Goal: Transaction & Acquisition: Purchase product/service

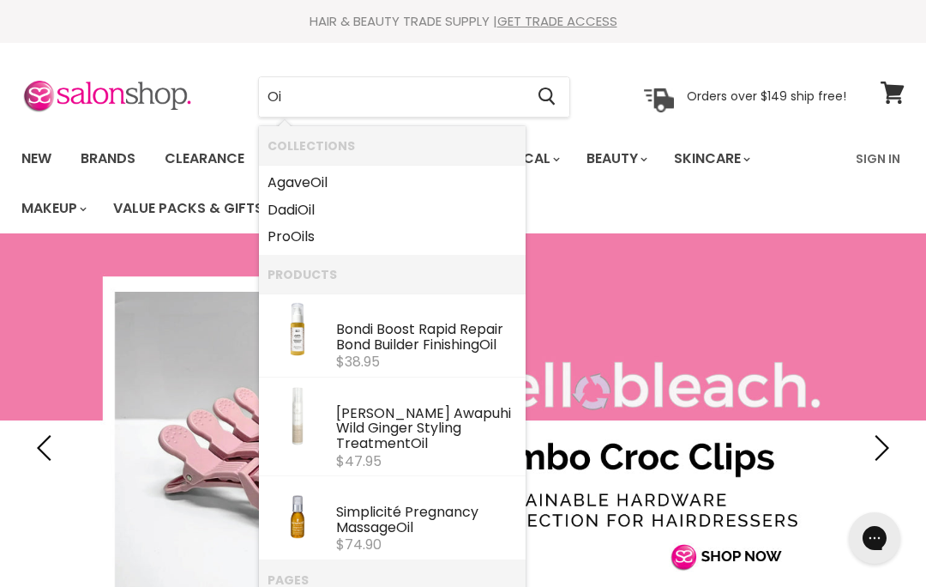
type input "O"
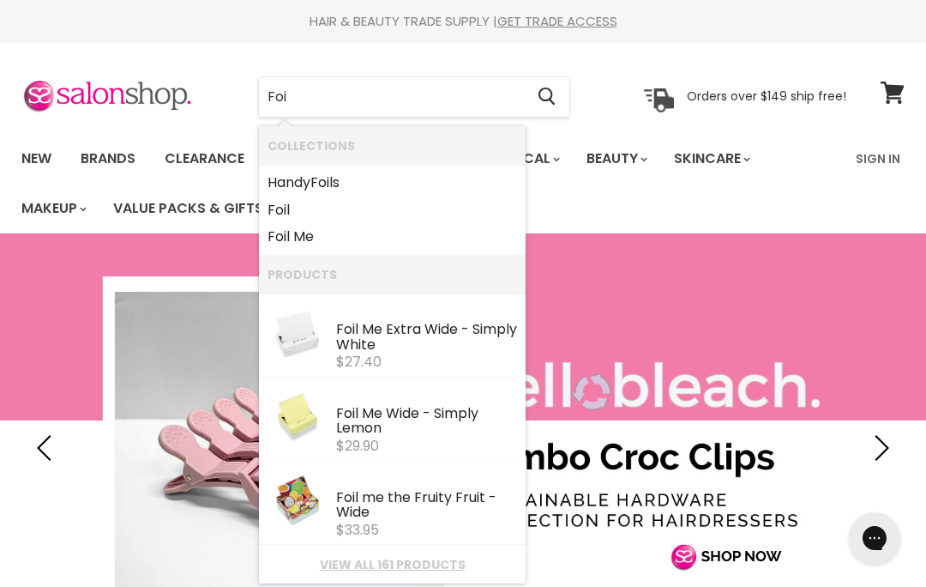
type input "Foil"
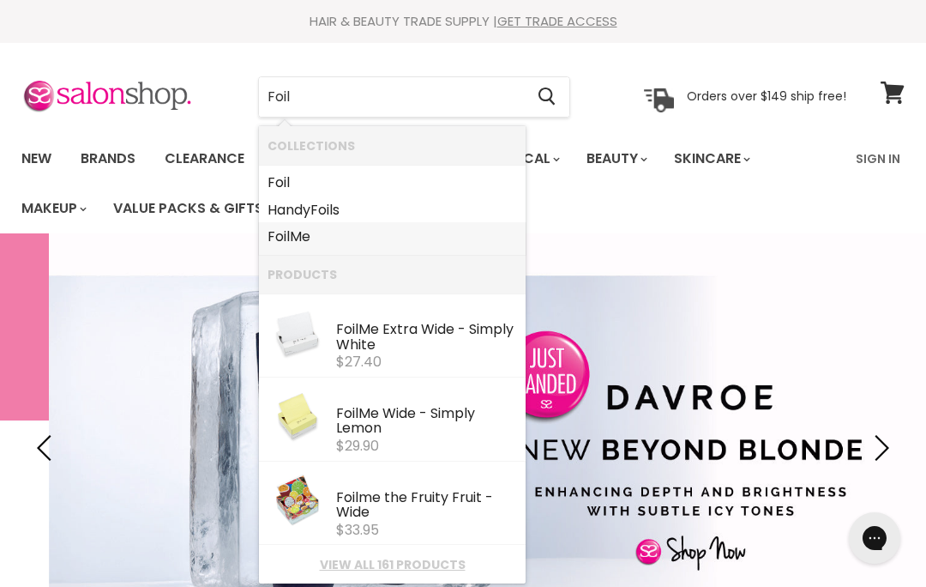
click at [291, 237] on link "Foil Me" at bounding box center [393, 236] width 250 height 27
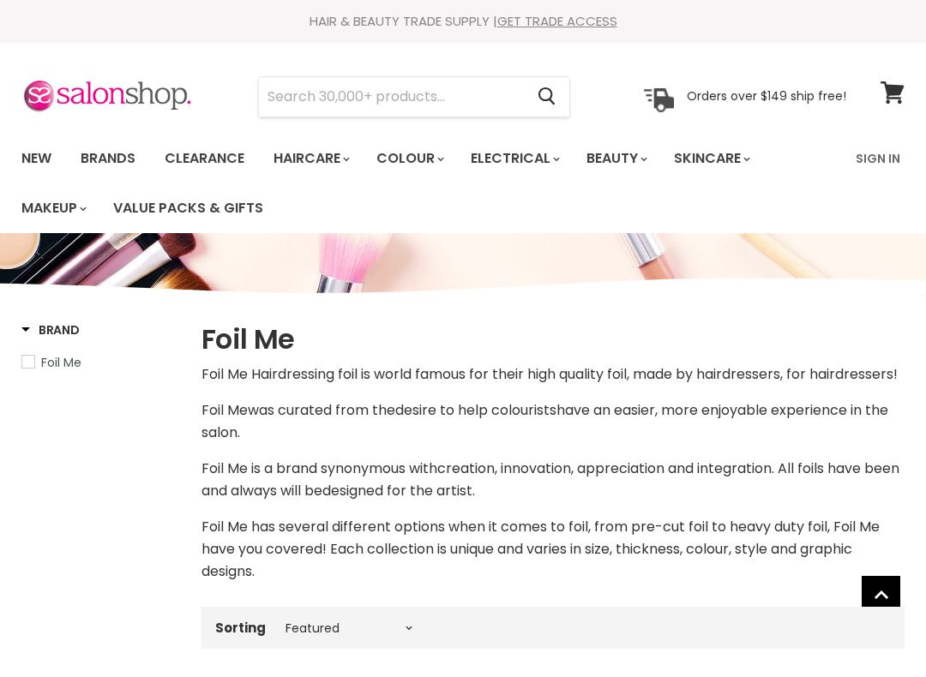
select select "manual"
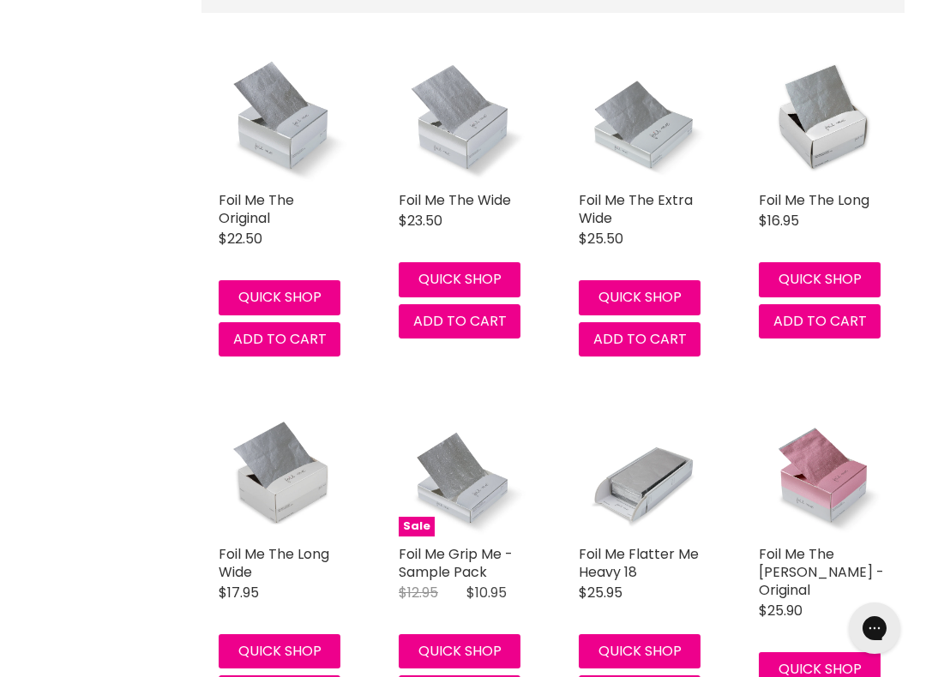
scroll to position [638, 0]
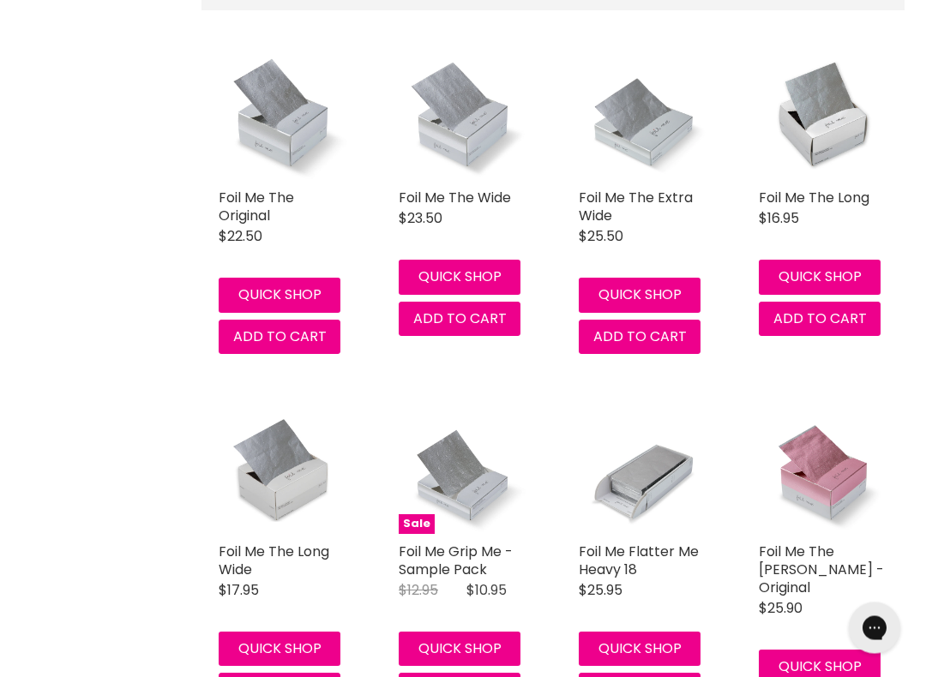
click at [243, 347] on span "Add to cart" at bounding box center [279, 338] width 93 height 20
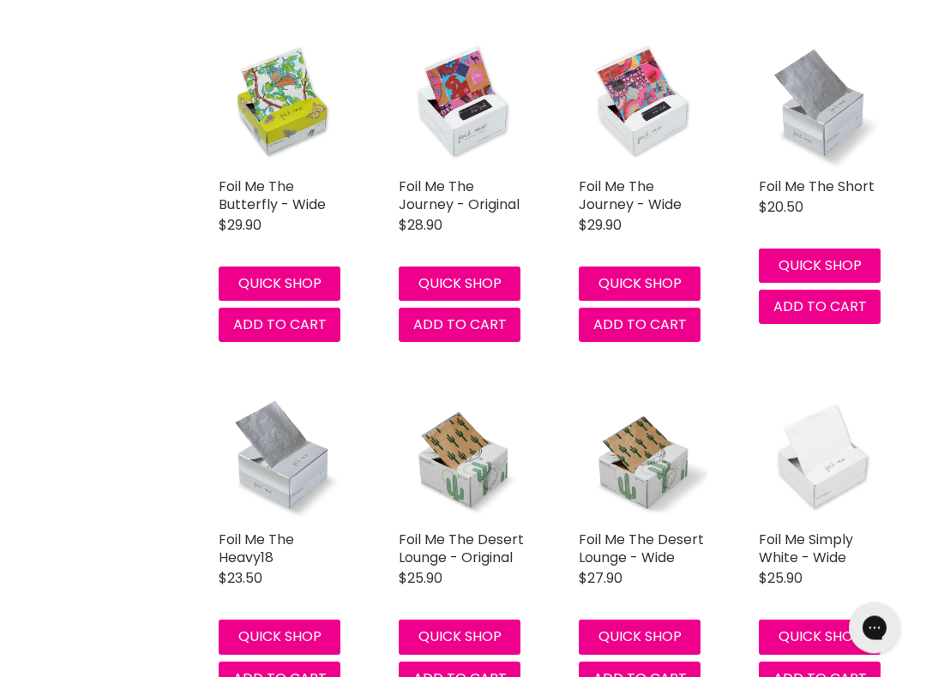
scroll to position [3643, 0]
click at [799, 297] on span "Add to cart" at bounding box center [819, 307] width 93 height 20
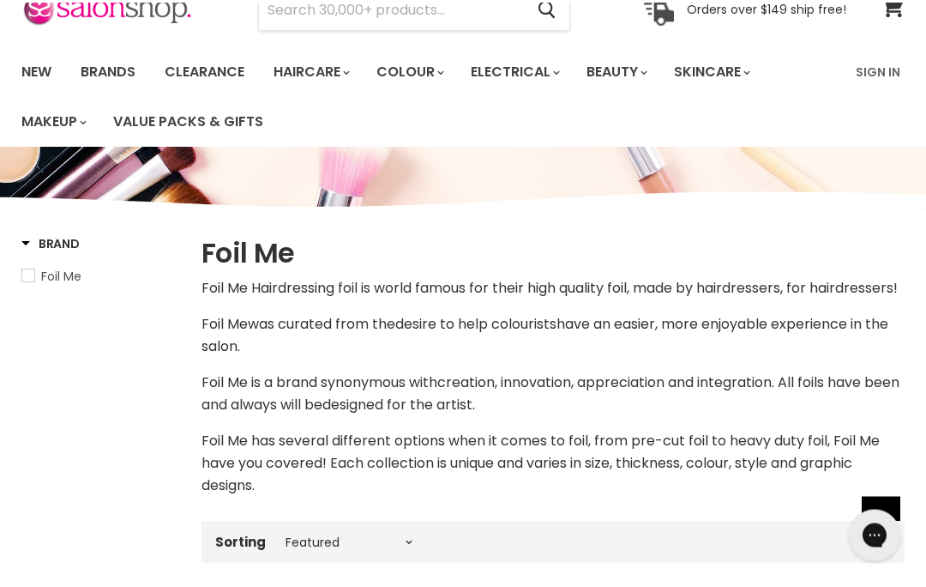
scroll to position [0, 0]
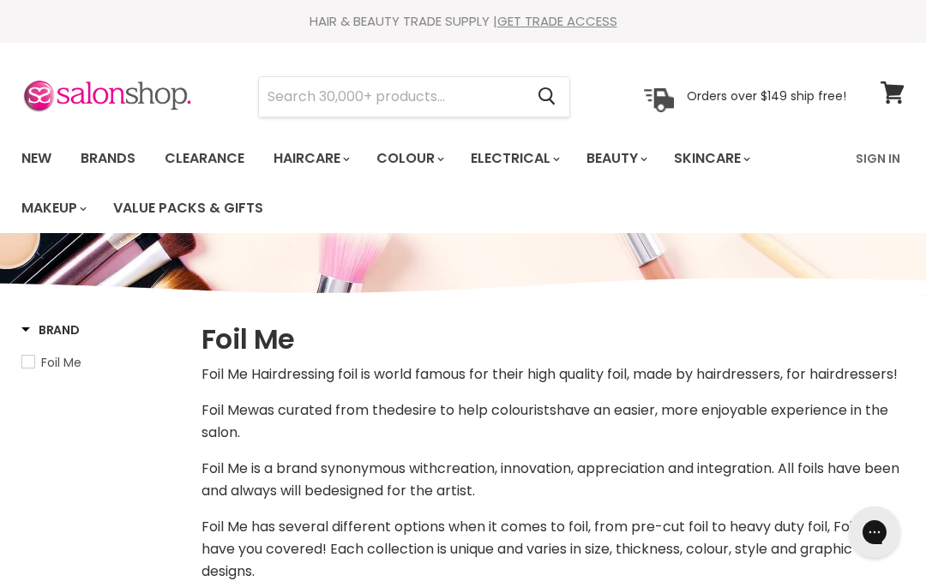
click at [283, 108] on input "Search" at bounding box center [391, 96] width 265 height 39
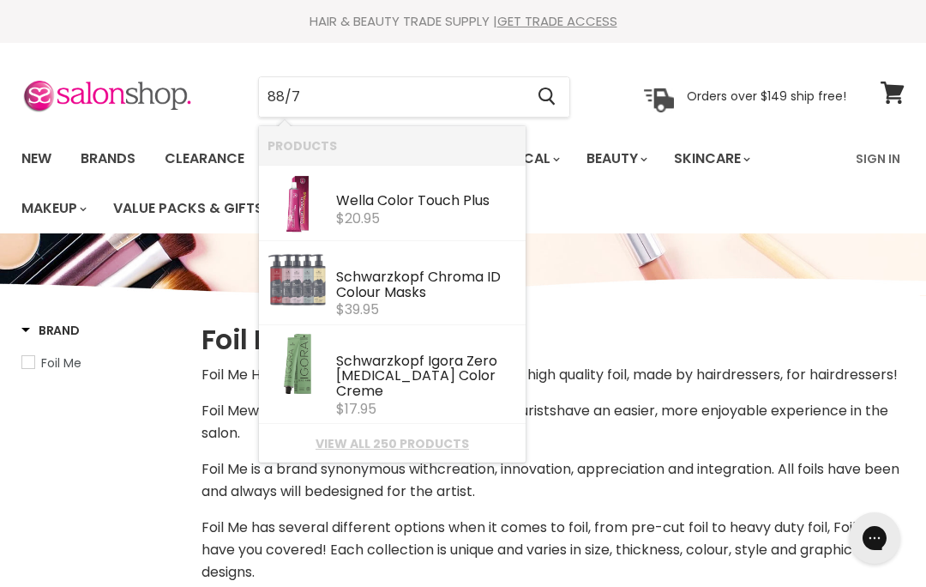
type input "88/77"
click at [326, 207] on img "Products: Wella Color Touch Plus" at bounding box center [298, 203] width 60 height 60
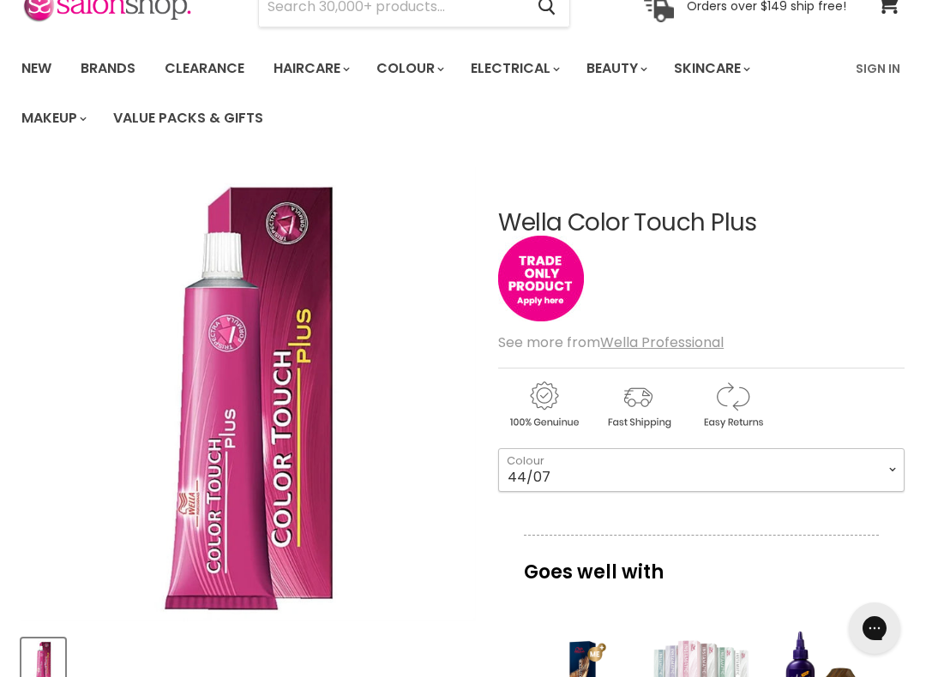
click at [676, 476] on select "44/07 55/03 55/04 55/05 55/06 55/07 66/03 66/07 77/03 77/07 88/03 88/07" at bounding box center [701, 469] width 406 height 43
select select "66/07"
click at [870, 67] on link "Sign In" at bounding box center [877, 69] width 65 height 36
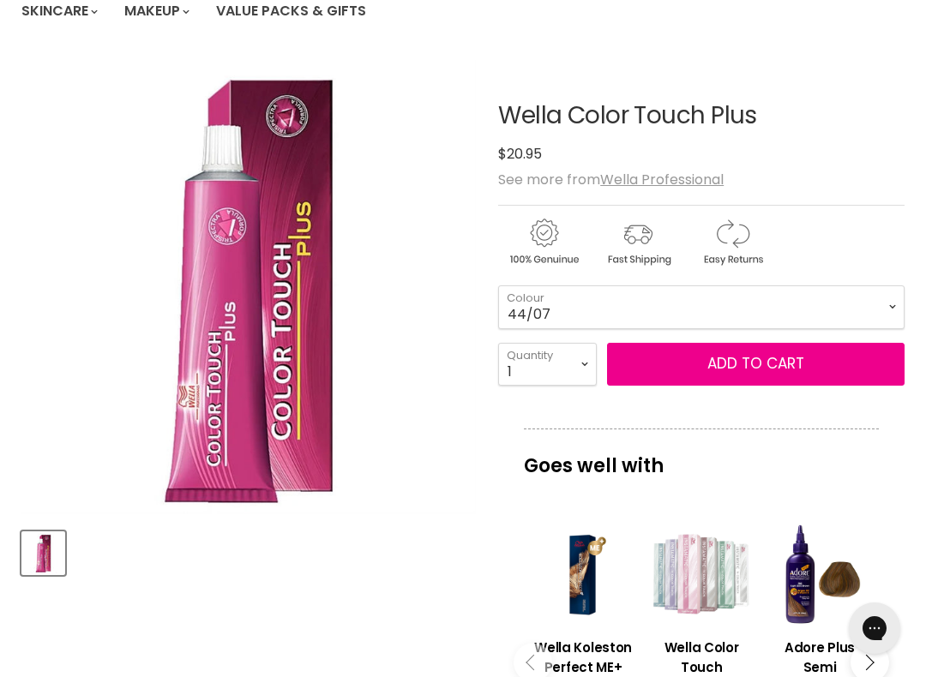
scroll to position [190, 0]
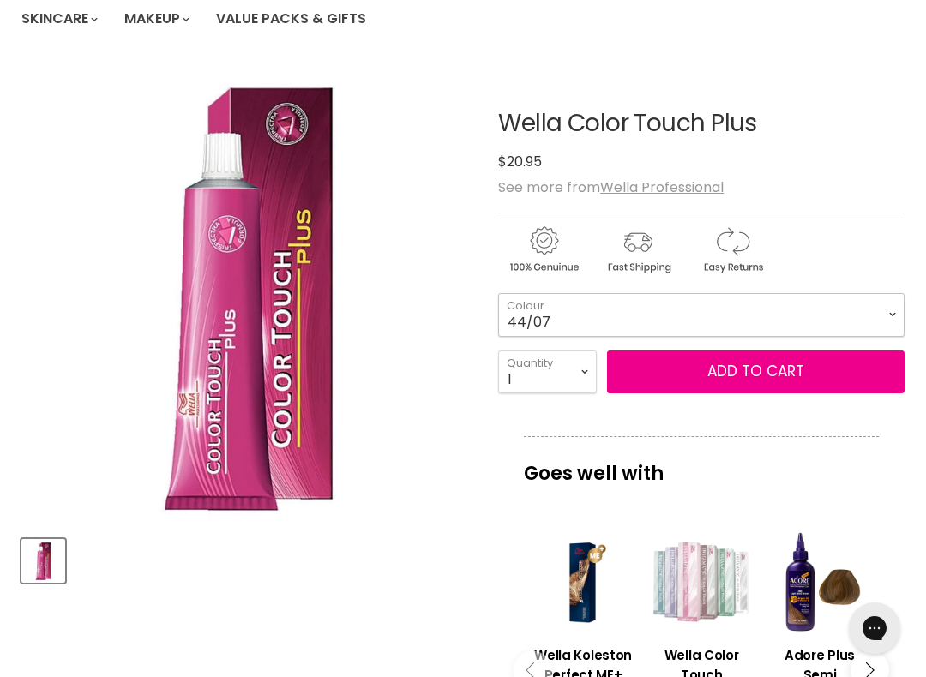
click at [533, 310] on select "44/07 55/03 55/04 55/05 55/06 55/07 66/03 66/07 77/03 77/07 88/03 88/07" at bounding box center [701, 314] width 406 height 43
click at [699, 370] on button "Add to cart" at bounding box center [756, 372] width 298 height 43
click at [749, 367] on button "Add to cart" at bounding box center [756, 372] width 298 height 43
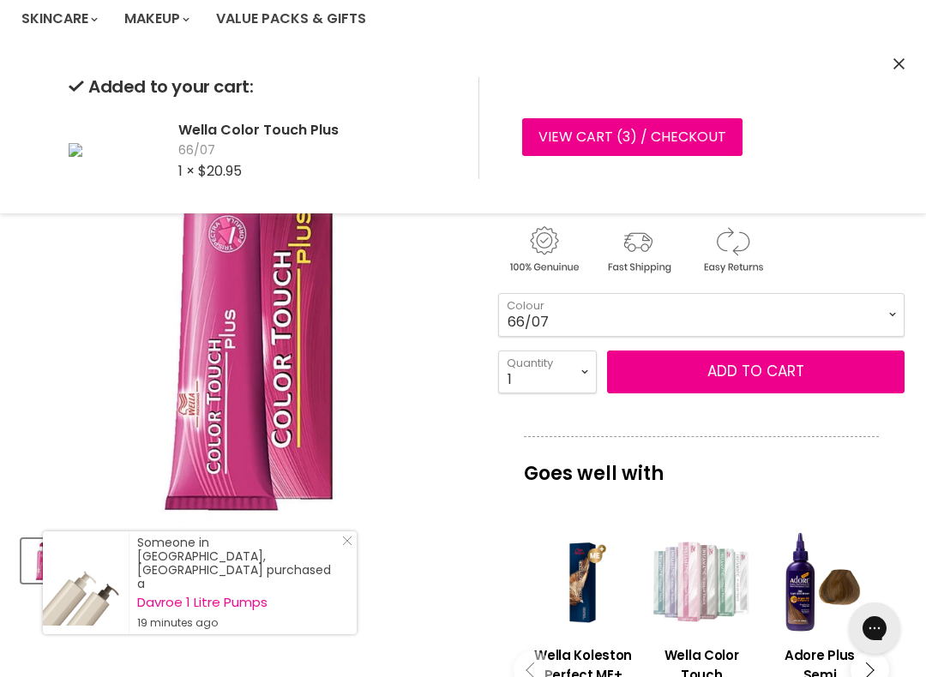
click at [548, 323] on select "44/07 55/03 55/04 55/05 55/06 55/07 66/03 66/07 77/03 77/07 88/03 88/07" at bounding box center [701, 314] width 406 height 43
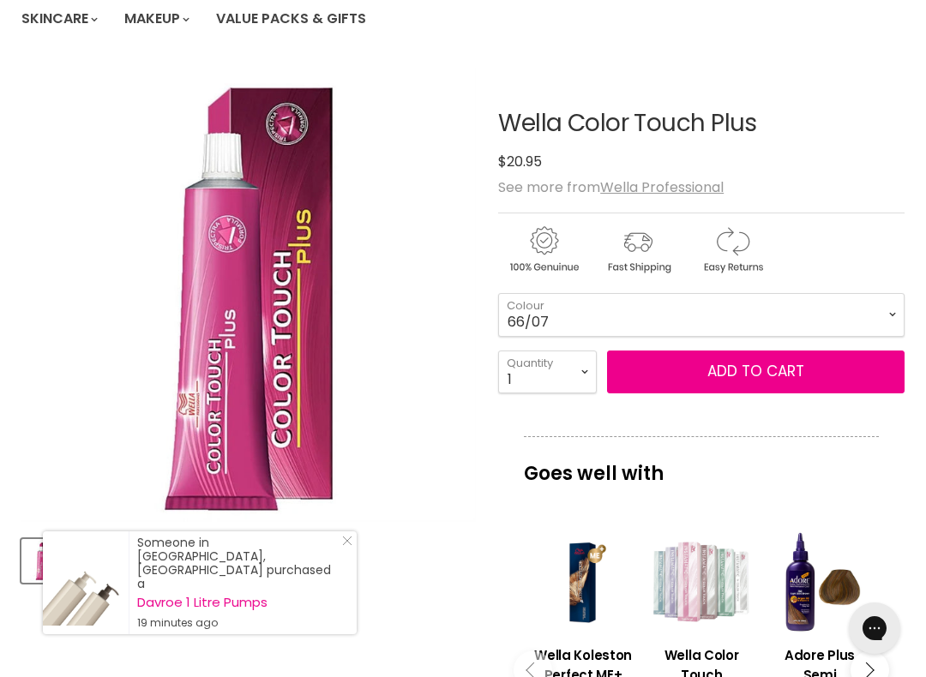
scroll to position [256, 0]
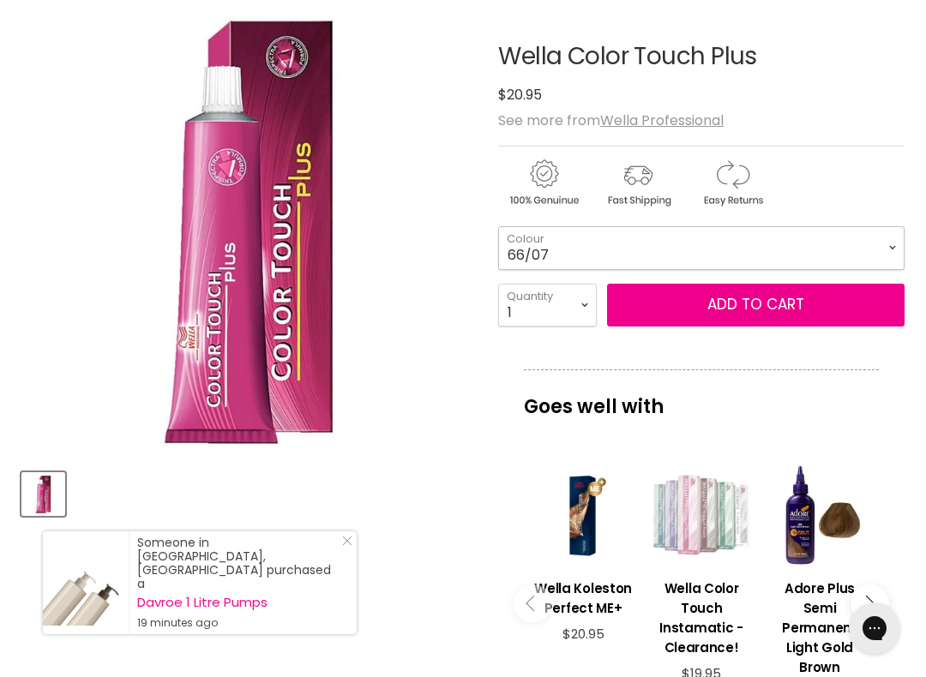
click at [551, 259] on select "44/07 55/03 55/04 55/05 55/06 55/07 66/03 66/07 77/03 77/07 88/03 88/07" at bounding box center [701, 247] width 406 height 43
click at [727, 303] on button "Add to cart" at bounding box center [756, 305] width 298 height 43
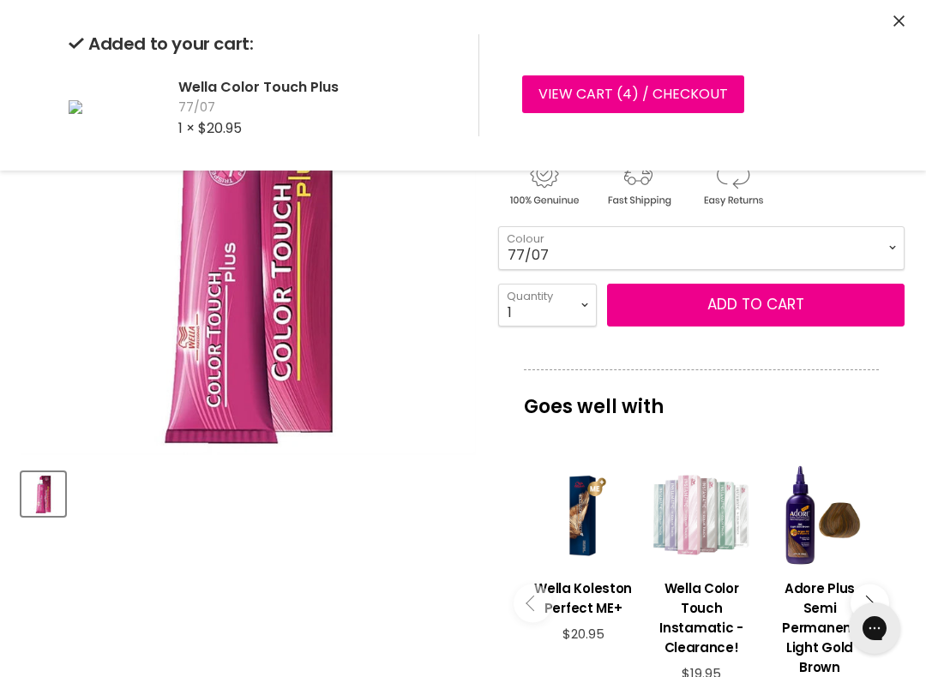
click at [628, 256] on select "44/07 55/03 55/04 55/05 55/06 55/07 66/03 66/07 77/03 77/07 88/03 88/07" at bounding box center [701, 247] width 406 height 43
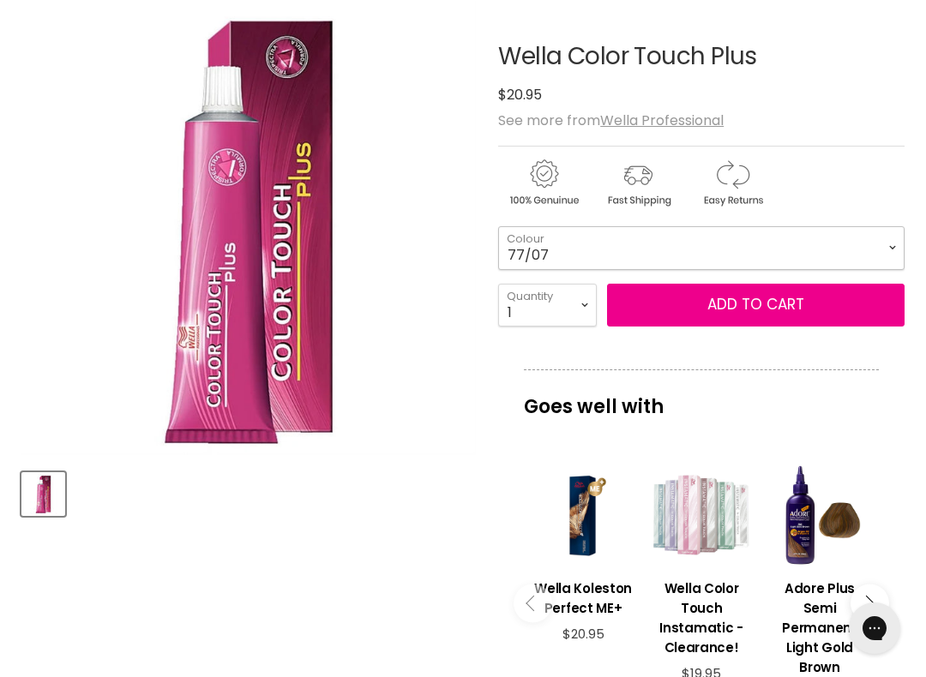
click at [573, 261] on select "44/07 55/03 55/04 55/05 55/06 55/07 66/03 66/07 77/03 77/07 88/03 88/07" at bounding box center [701, 247] width 406 height 43
click at [587, 244] on select "44/07 55/03 55/04 55/05 55/06 55/07 66/03 66/07 77/03 77/07 88/03 88/07" at bounding box center [701, 247] width 406 height 43
click at [532, 245] on select "44/07 55/03 55/04 55/05 55/06 55/07 66/03 66/07 77/03 77/07 88/03 88/07" at bounding box center [701, 247] width 406 height 43
select select "88/07"
click at [725, 313] on button "Add to cart" at bounding box center [756, 305] width 298 height 43
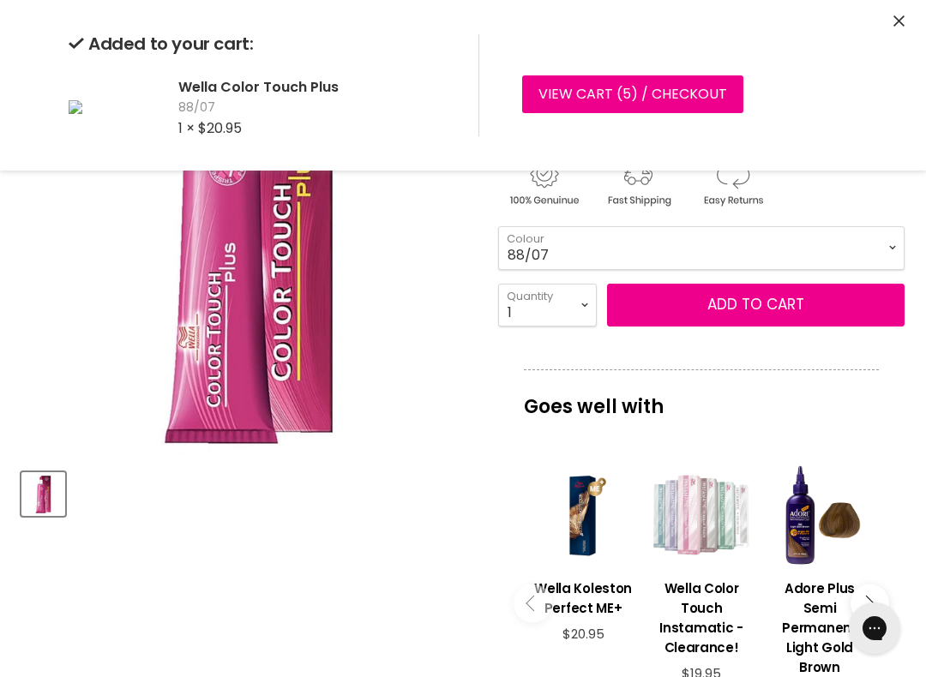
click at [886, 33] on div "Added to your cart: Wella Color Touch Plus 88/07 1 × $20.95 View cart ( 5 ) / C…" at bounding box center [463, 85] width 926 height 171
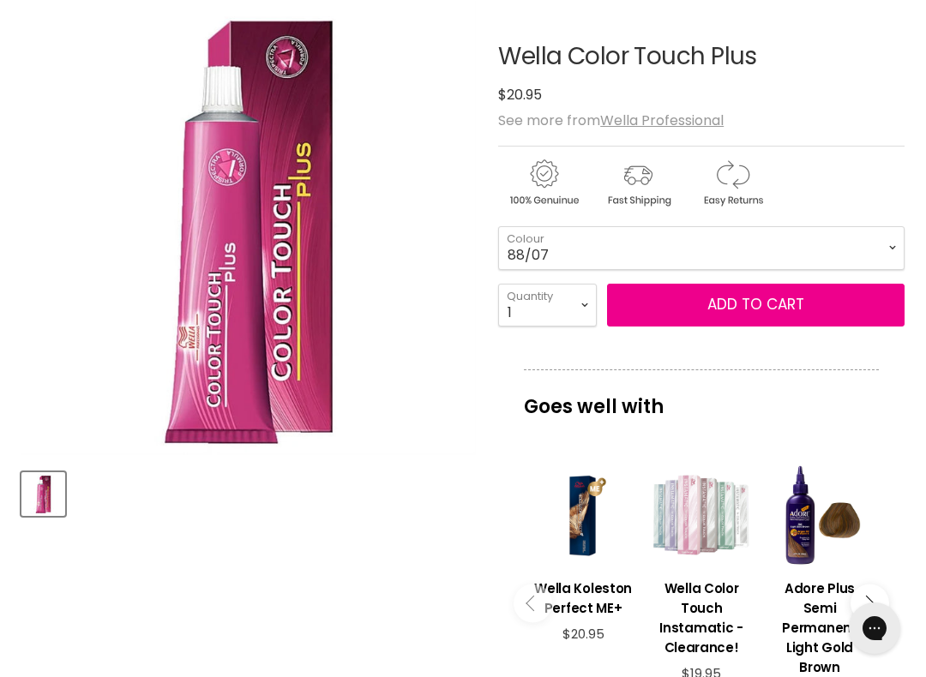
scroll to position [352, 0]
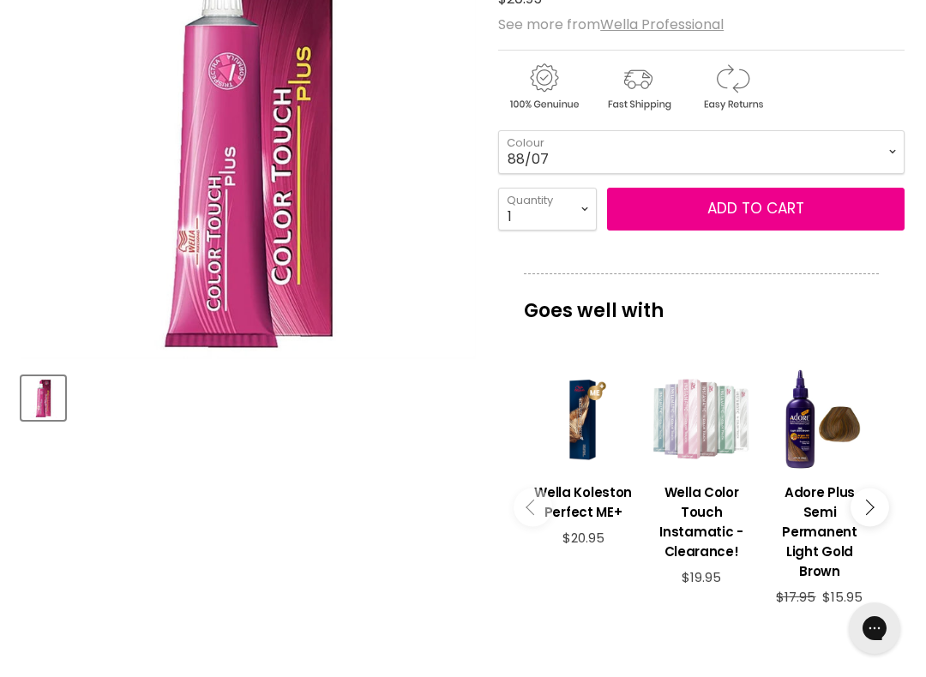
click at [578, 528] on link "Wella Koleston Perfect ME+" at bounding box center [582, 500] width 101 height 61
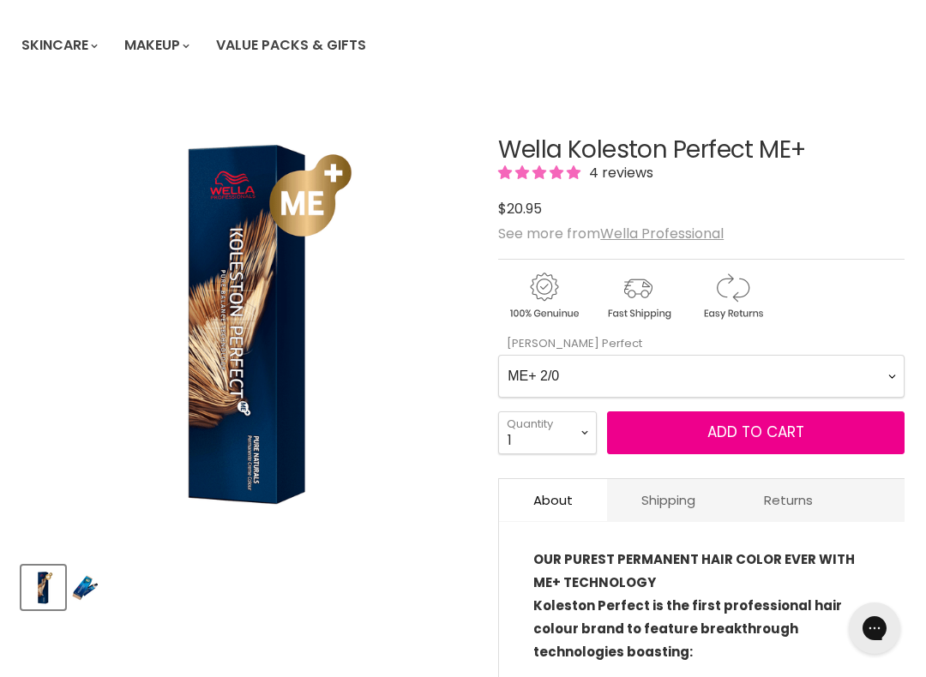
click at [569, 369] on Perfect-0-0 "ME+ 2/0 ME+ 2/8 ME+ 33/0 ME+ 33/66 ME+ 44/0 ME+ 44/55 ME+ 44/65 4/71 ME+ 4/77 M…" at bounding box center [701, 376] width 406 height 43
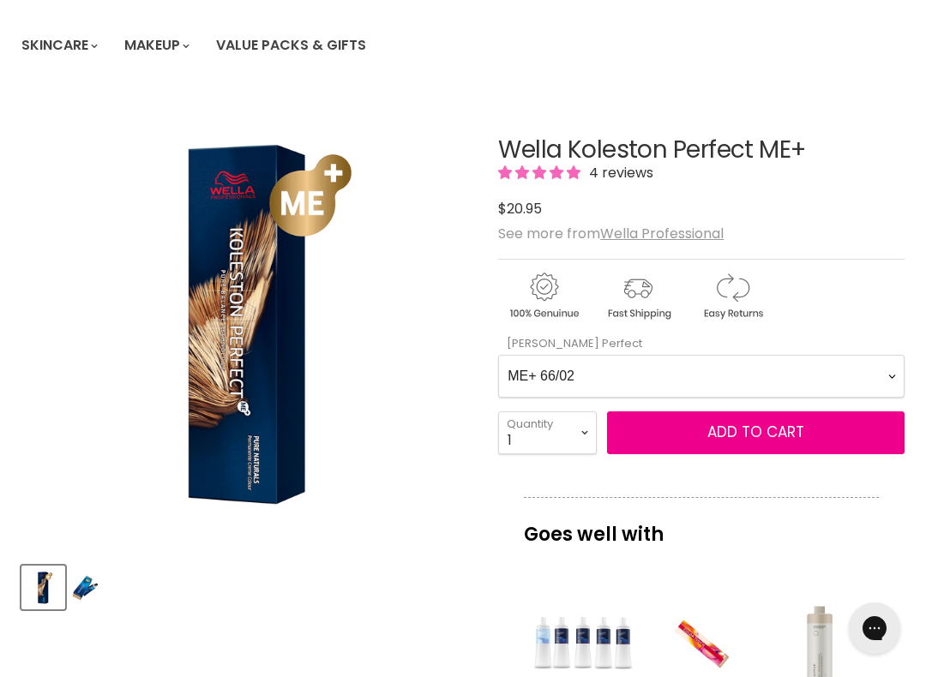
click at [702, 430] on button "Add to cart" at bounding box center [756, 433] width 298 height 43
click at [702, 426] on button "Add to cart" at bounding box center [756, 433] width 298 height 43
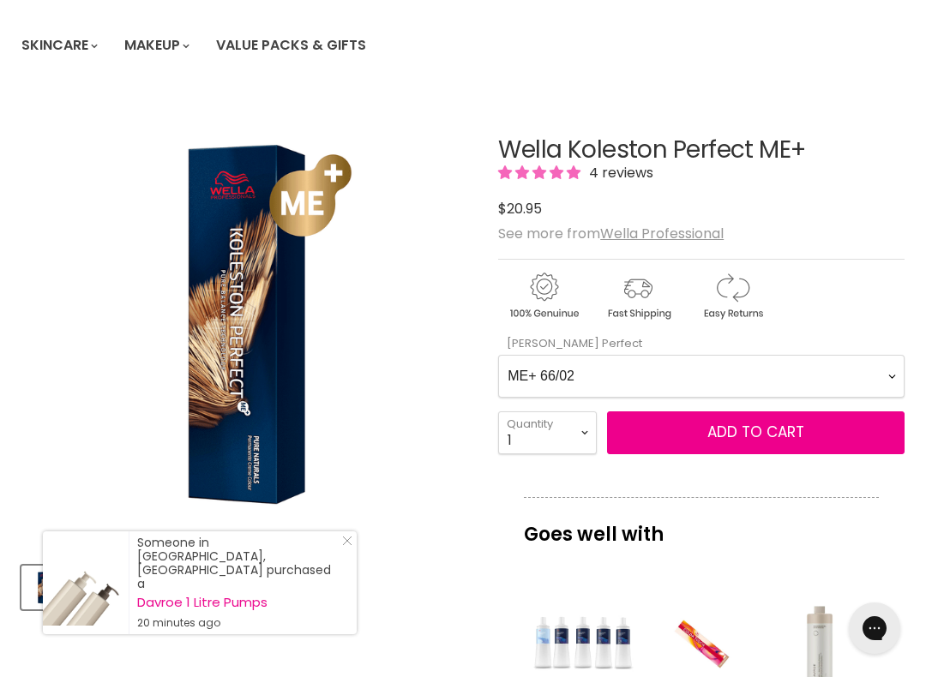
click at [591, 376] on Perfect-0-0 "ME+ 2/0 ME+ 2/8 ME+ 33/0 ME+ 33/66 ME+ 44/0 ME+ 44/55 ME+ 44/65 4/71 ME+ 4/77 M…" at bounding box center [701, 376] width 406 height 43
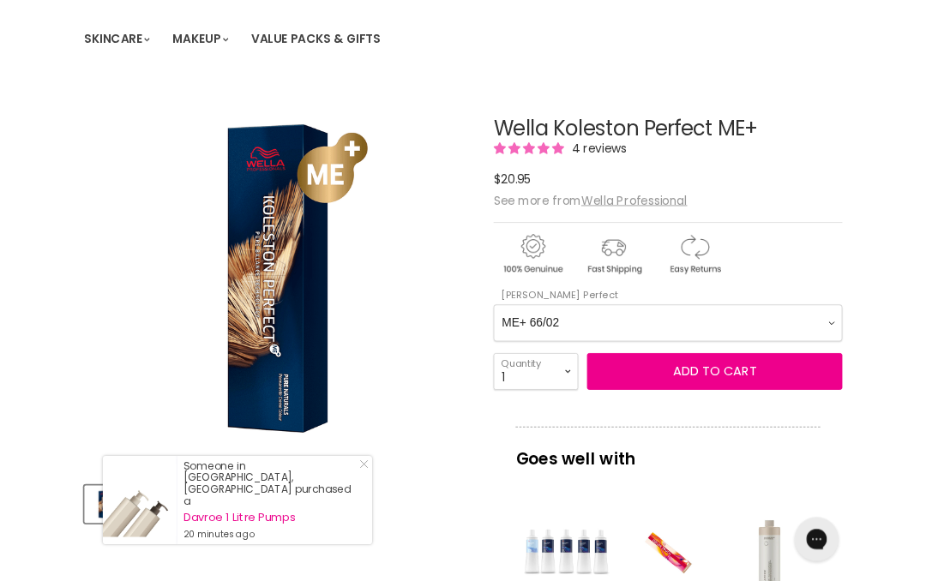
scroll to position [256, 0]
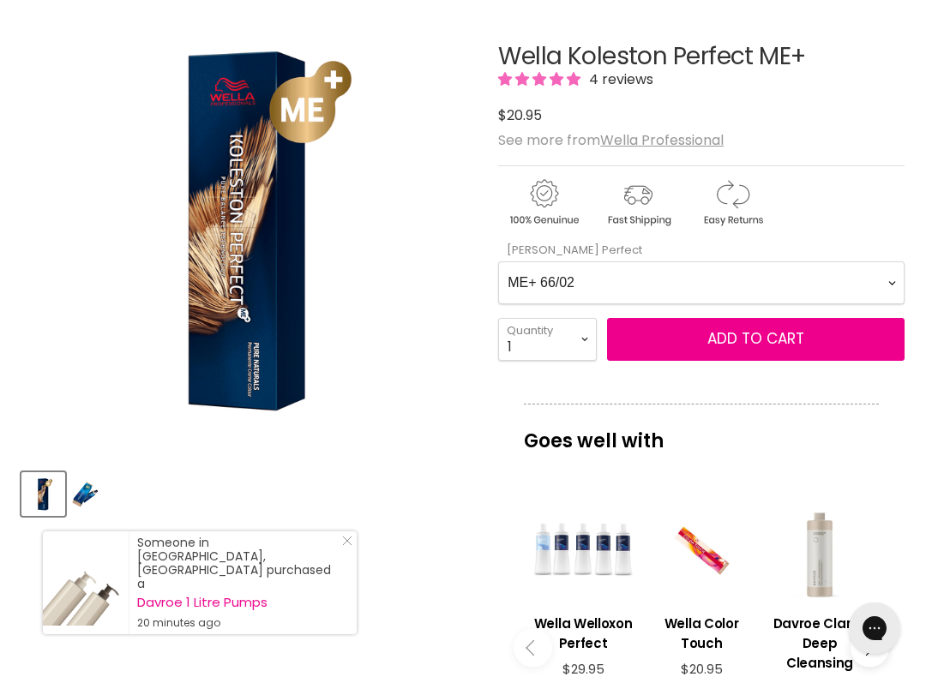
click at [563, 288] on Perfect-0-0 "ME+ 2/0 ME+ 2/8 ME+ 33/0 ME+ 33/66 ME+ 44/0 ME+ 44/55 ME+ 44/65 4/71 ME+ 4/77 M…" at bounding box center [701, 283] width 406 height 43
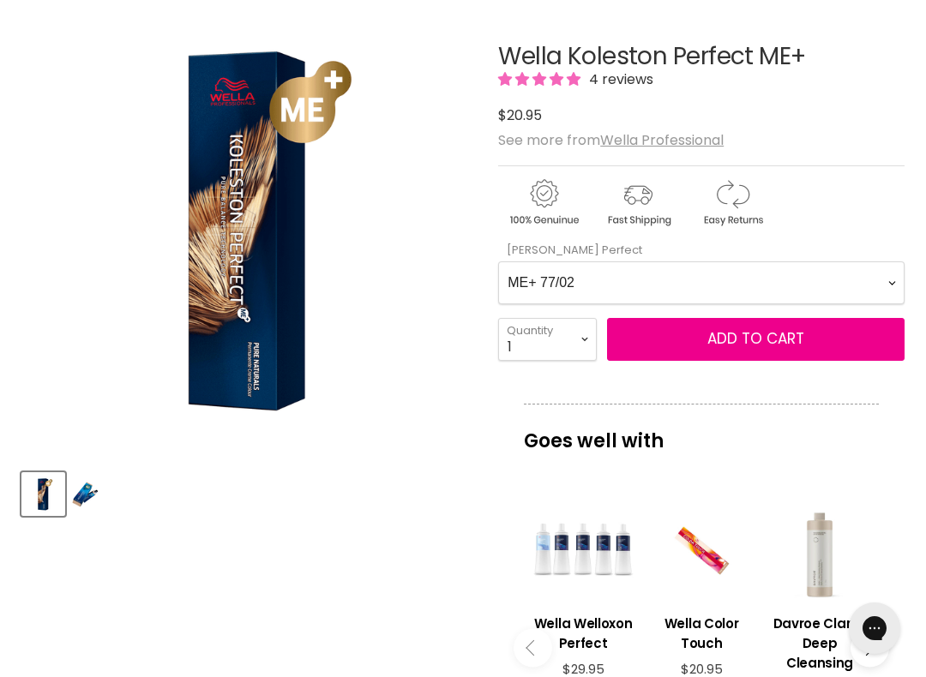
click at [700, 344] on button "Add to cart" at bounding box center [756, 339] width 298 height 43
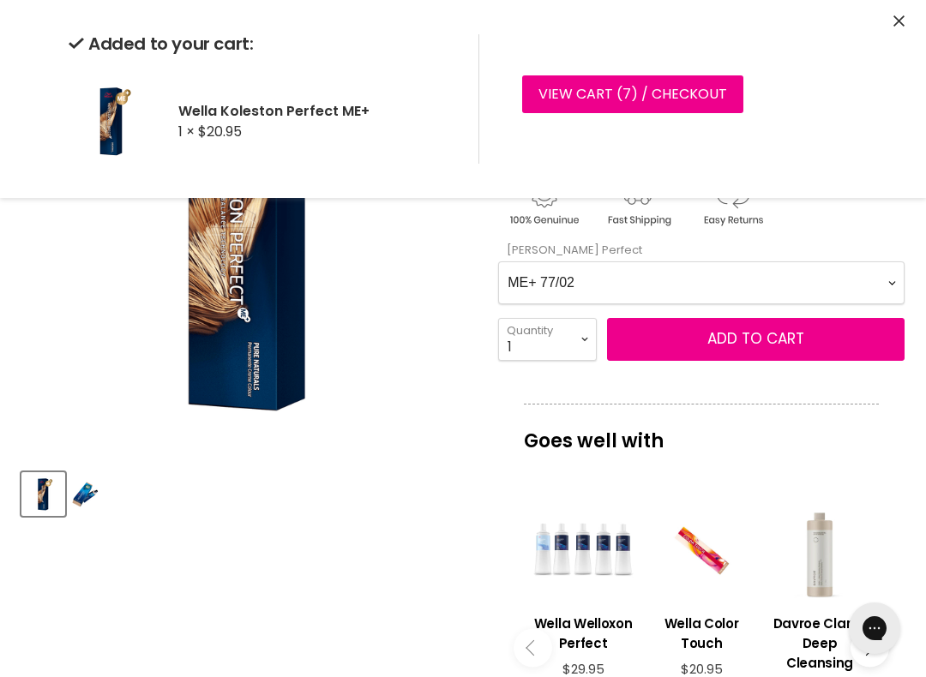
click at [589, 281] on Perfect-0-0 "ME+ 2/0 ME+ 2/8 ME+ 33/0 ME+ 33/66 ME+ 44/0 ME+ 44/55 ME+ 44/65 4/71 ME+ 4/77 M…" at bounding box center [701, 283] width 406 height 43
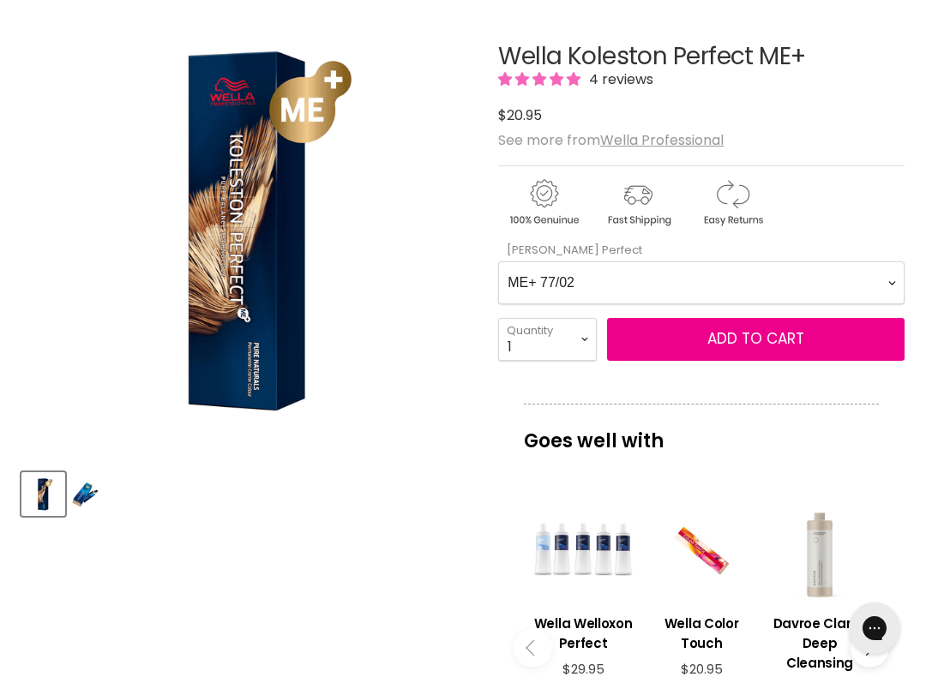
click at [570, 277] on Perfect-0-0 "ME+ 2/0 ME+ 2/8 ME+ 33/0 ME+ 33/66 ME+ 44/0 ME+ 44/55 ME+ 44/65 4/71 ME+ 4/77 M…" at bounding box center [701, 283] width 406 height 43
click at [674, 334] on button "Add to cart" at bounding box center [756, 339] width 298 height 43
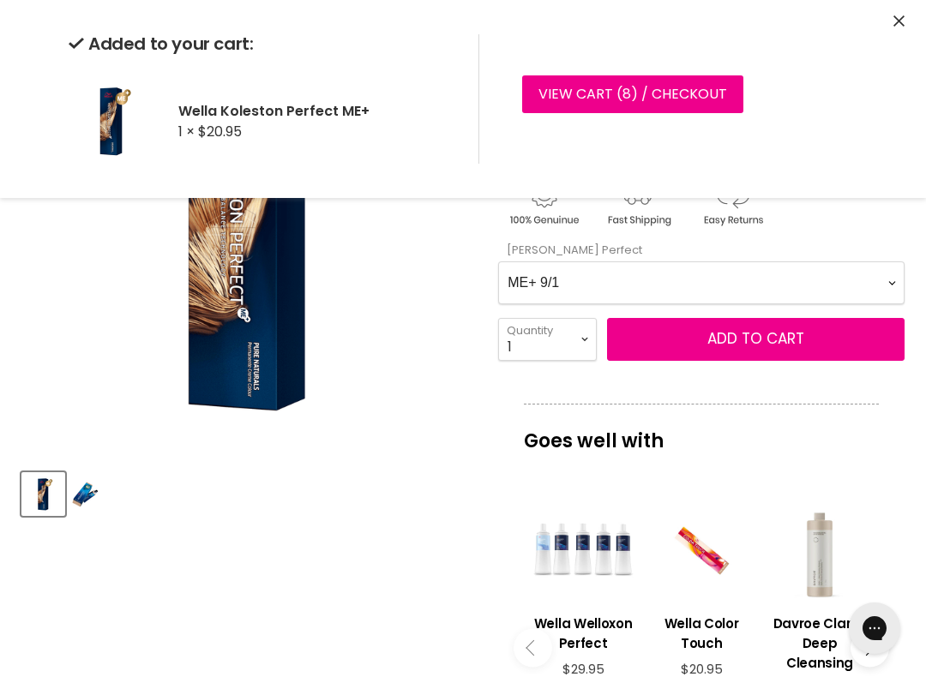
click at [589, 285] on Perfect-0-0 "ME+ 2/0 ME+ 2/8 ME+ 33/0 ME+ 33/66 ME+ 44/0 ME+ 44/55 ME+ 44/65 4/71 ME+ 4/77 M…" at bounding box center [701, 283] width 406 height 43
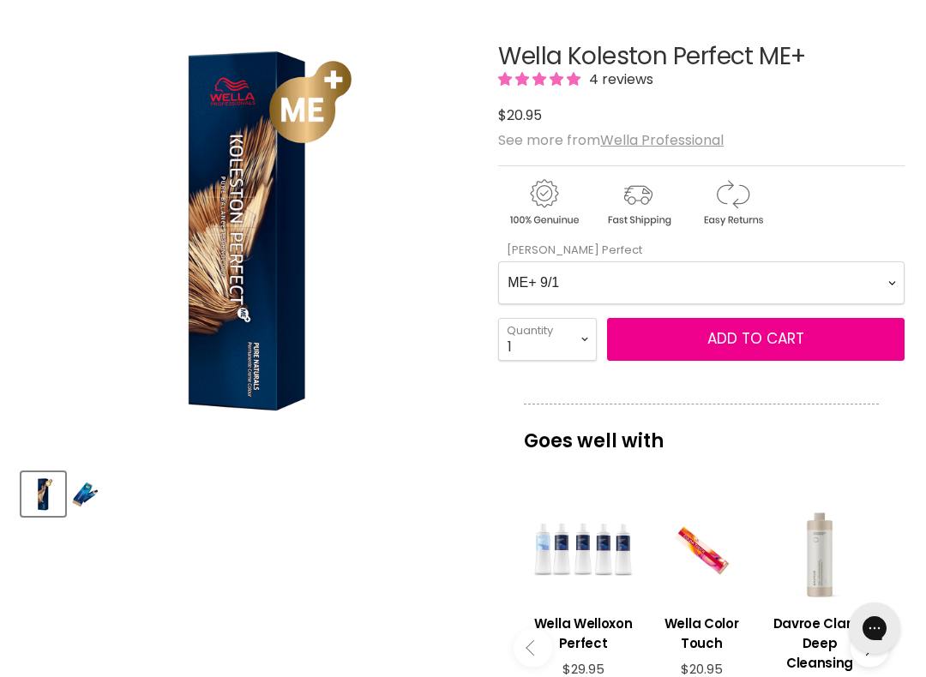
click at [561, 284] on Perfect-0-0 "ME+ 2/0 ME+ 2/8 ME+ 33/0 ME+ 33/66 ME+ 44/0 ME+ 44/55 ME+ 44/65 4/71 ME+ 4/77 M…" at bounding box center [701, 283] width 406 height 43
select Perfect-0-0 "ME+ 99/0"
click at [649, 337] on button "Add to cart" at bounding box center [756, 339] width 298 height 43
click at [589, 571] on div "Main content" at bounding box center [582, 550] width 101 height 101
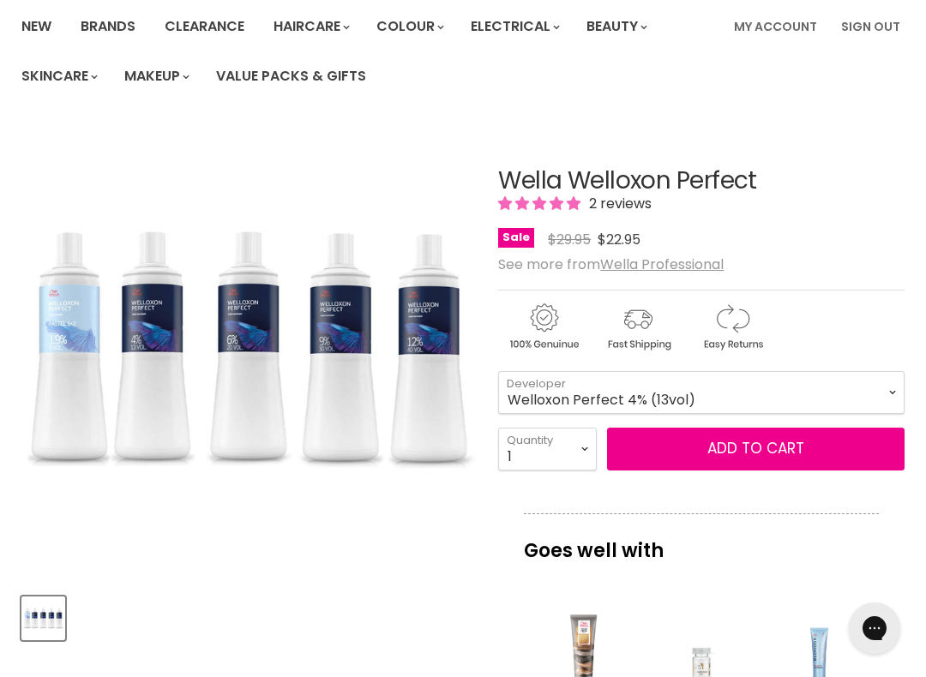
click at [688, 454] on button "Add to cart" at bounding box center [756, 449] width 298 height 43
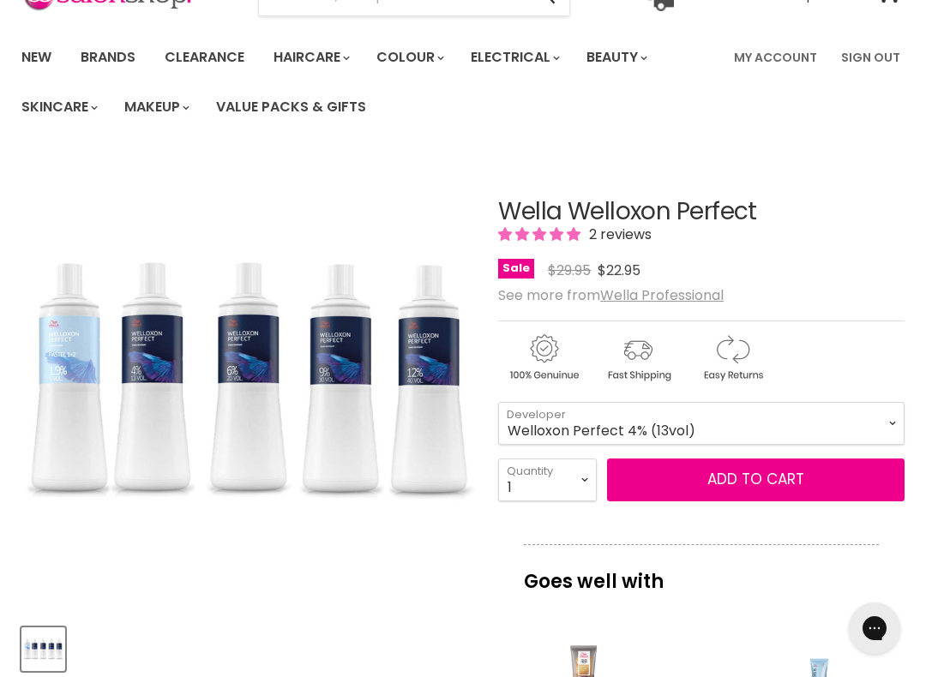
scroll to position [102, 0]
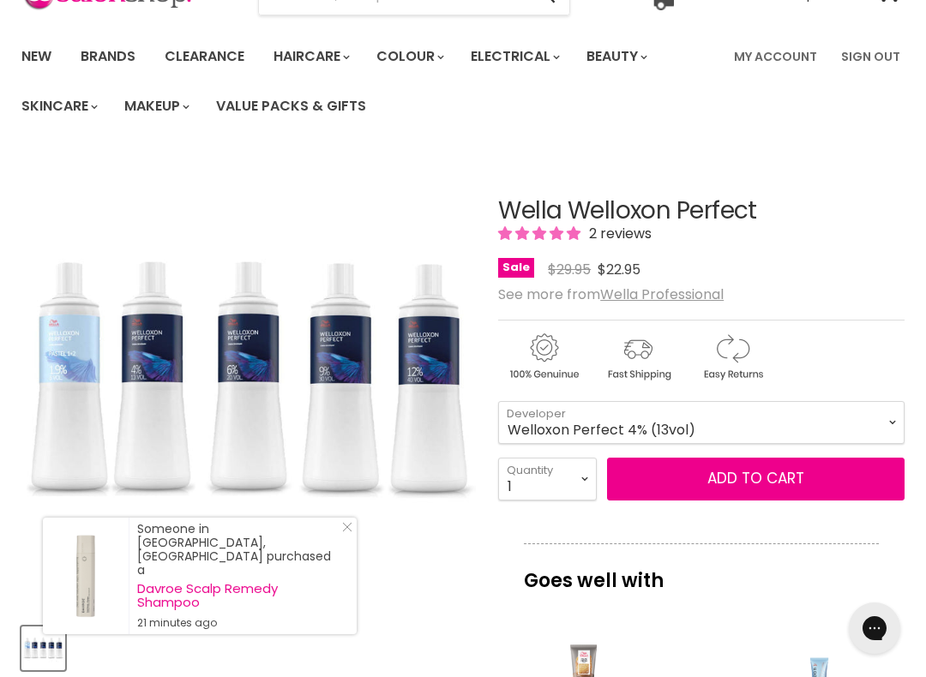
click at [666, 486] on button "Add to cart" at bounding box center [756, 479] width 298 height 43
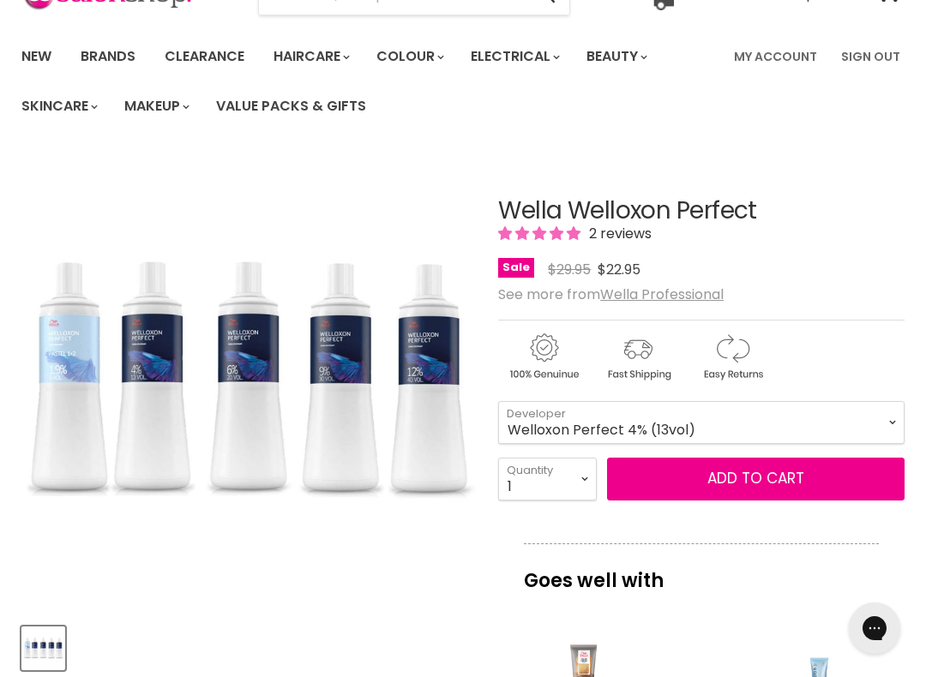
click at [578, 418] on select "Welloxon Perfect 4% (13vol) Welloxon Perfect Pastel 1.9% (6vol) Welloxon Perfec…" at bounding box center [701, 422] width 406 height 43
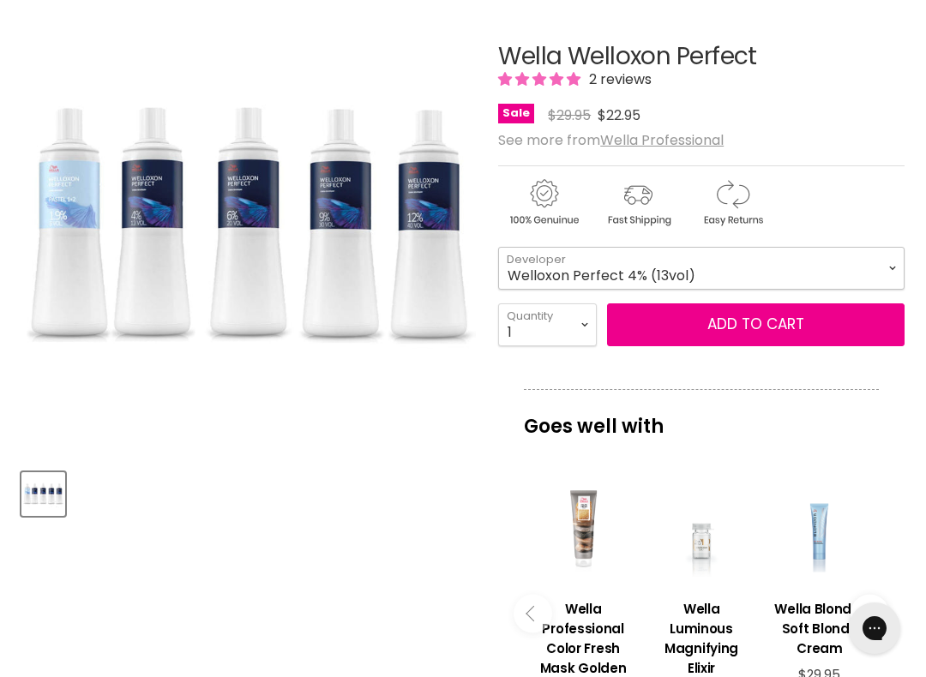
click at [752, 264] on select "Welloxon Perfect 4% (13vol) Welloxon Perfect Pastel 1.9% (6vol) Welloxon Perfec…" at bounding box center [701, 268] width 406 height 43
select select "Welloxon Perfect Pastel 1.9% (6vol)"
click at [711, 322] on button "Add to cart" at bounding box center [756, 325] width 298 height 43
click at [417, 470] on div "Product thumbnails" at bounding box center [249, 491] width 460 height 49
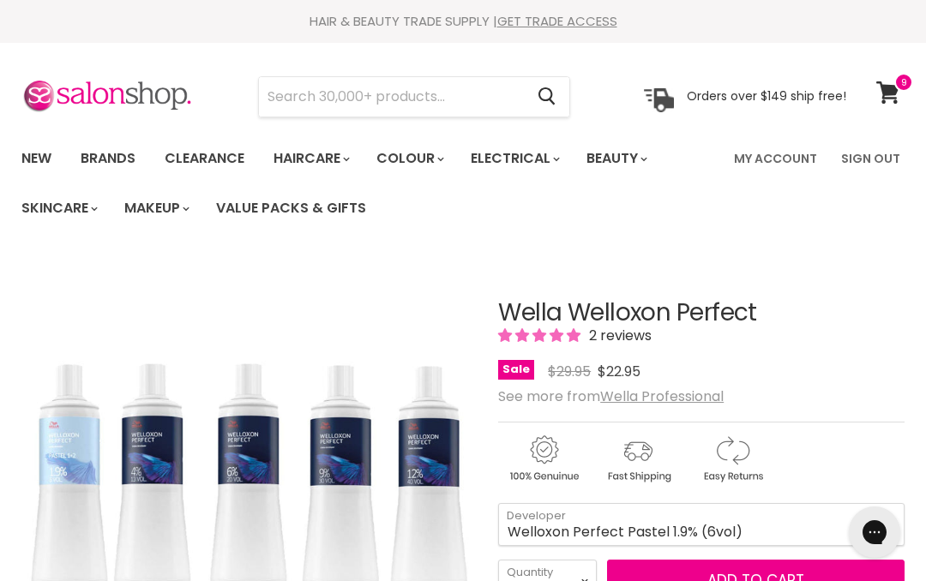
click at [286, 95] on input "Search" at bounding box center [391, 96] width 265 height 39
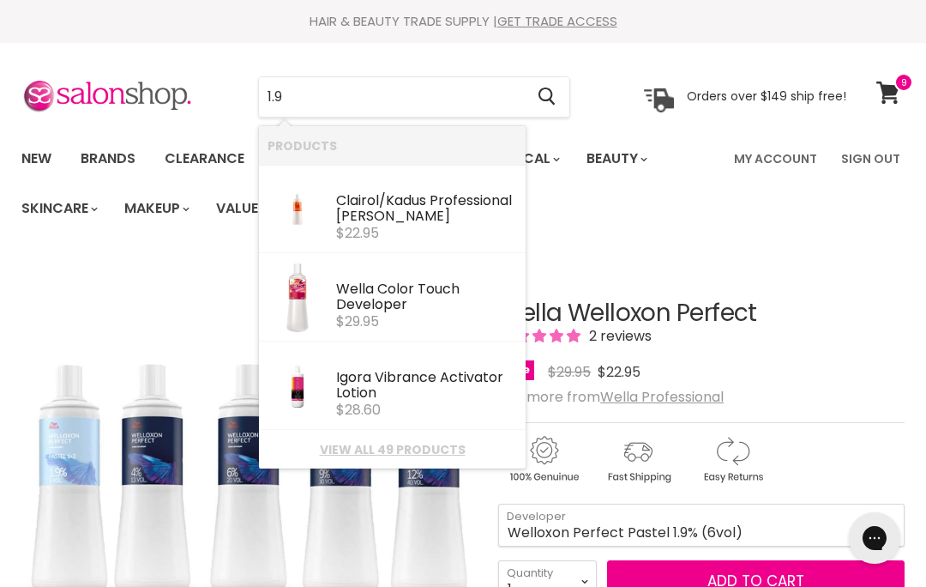
type input "1.9%"
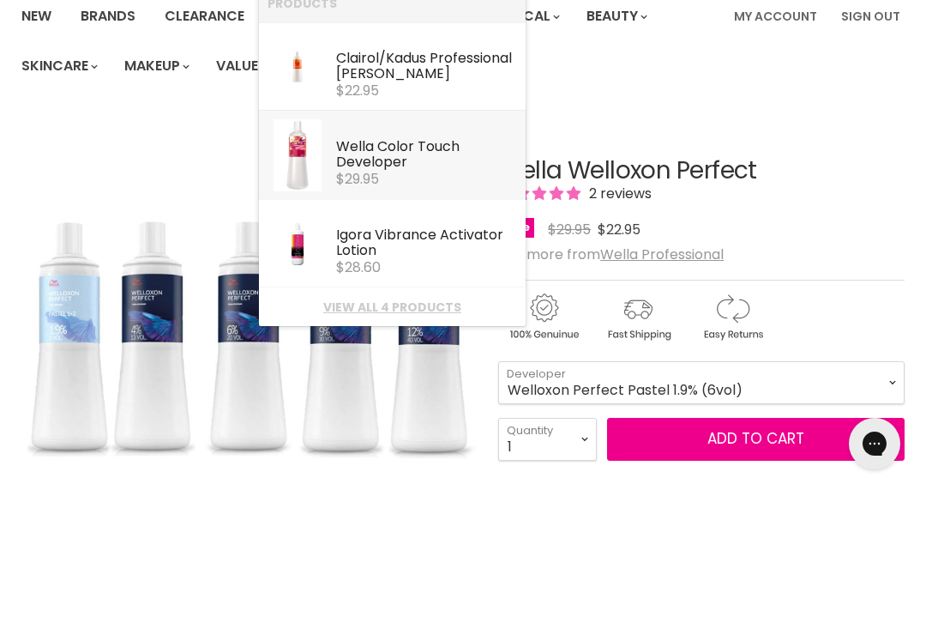
click at [309, 262] on img "Products: Wella Color Touch Developer" at bounding box center [298, 298] width 48 height 72
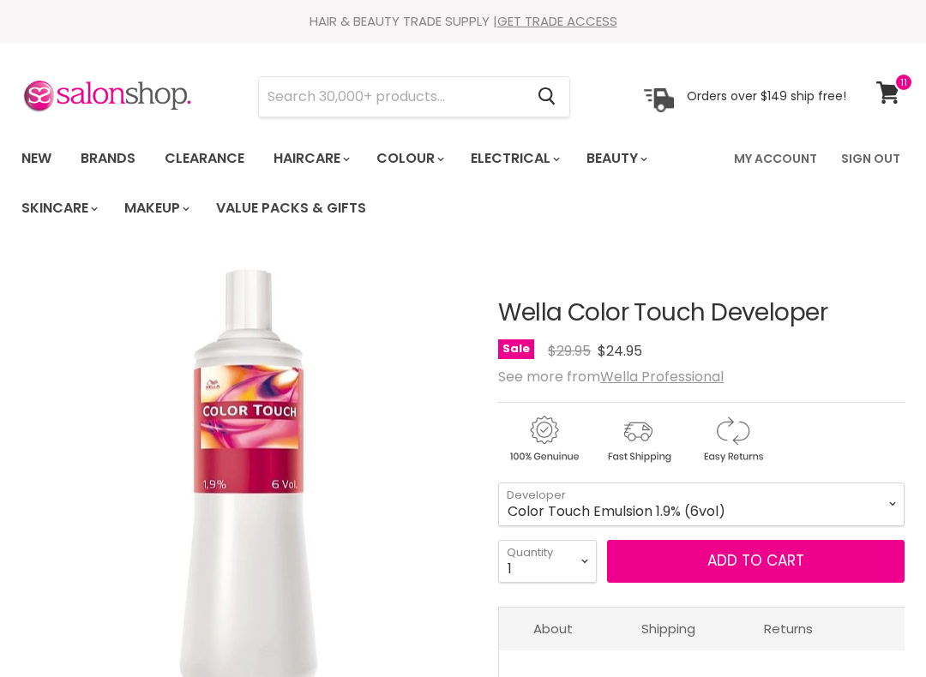
scroll to position [158, 0]
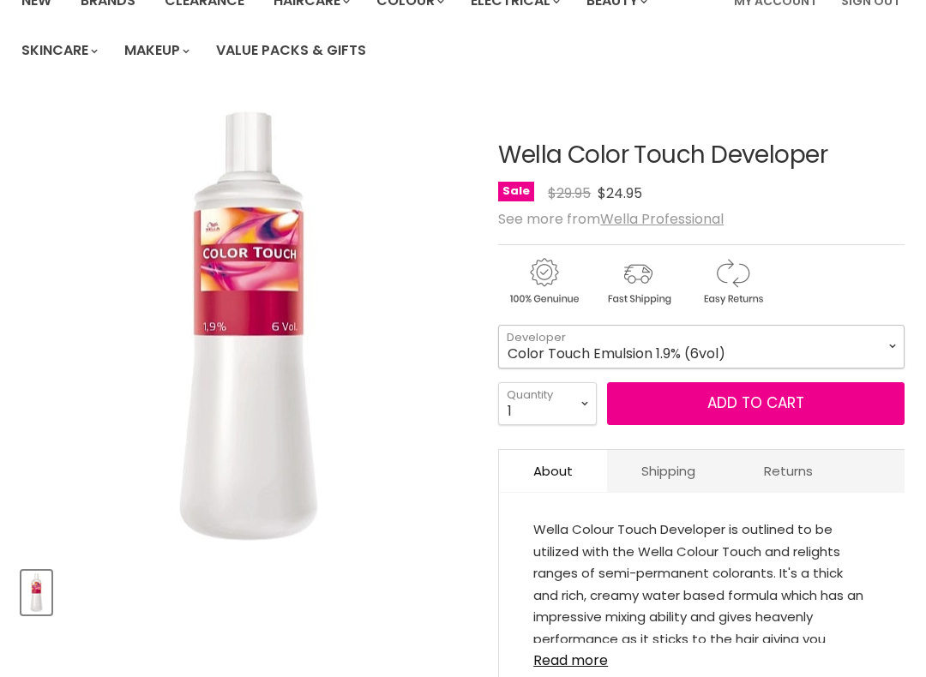
click at [599, 344] on select "Color Touch Emulsion 1.9% (6vol) Colour Touch Plus 4% (13vol)" at bounding box center [701, 346] width 406 height 43
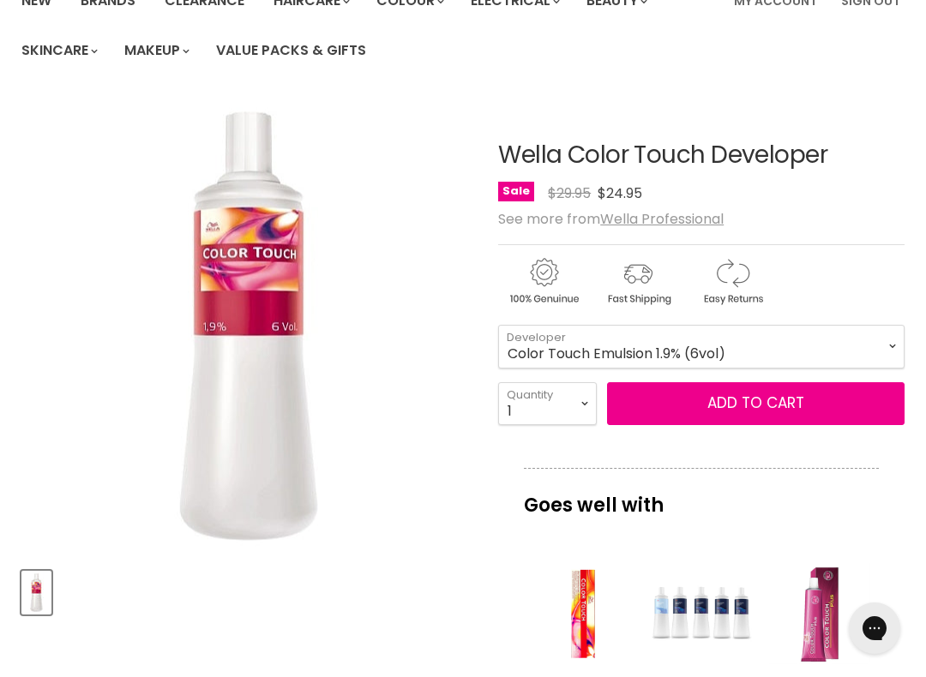
click at [656, 406] on button "Add to cart" at bounding box center [756, 403] width 298 height 43
click at [745, 406] on span "Add to cart" at bounding box center [755, 403] width 97 height 21
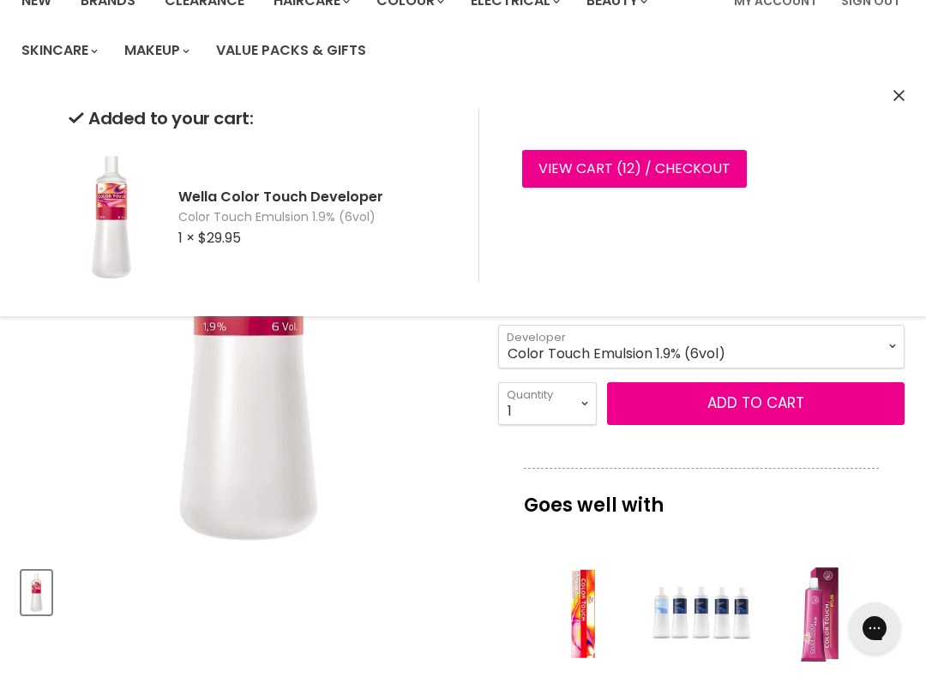
click at [642, 348] on select "Color Touch Emulsion 1.9% (6vol) Colour Touch Plus 4% (13vol)" at bounding box center [701, 346] width 406 height 43
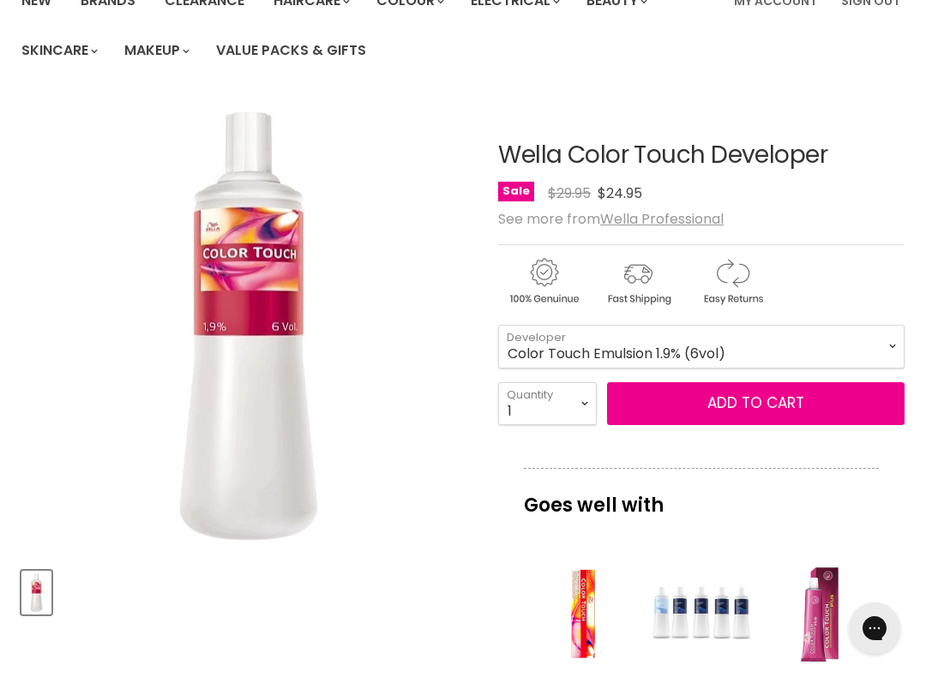
scroll to position [256, 0]
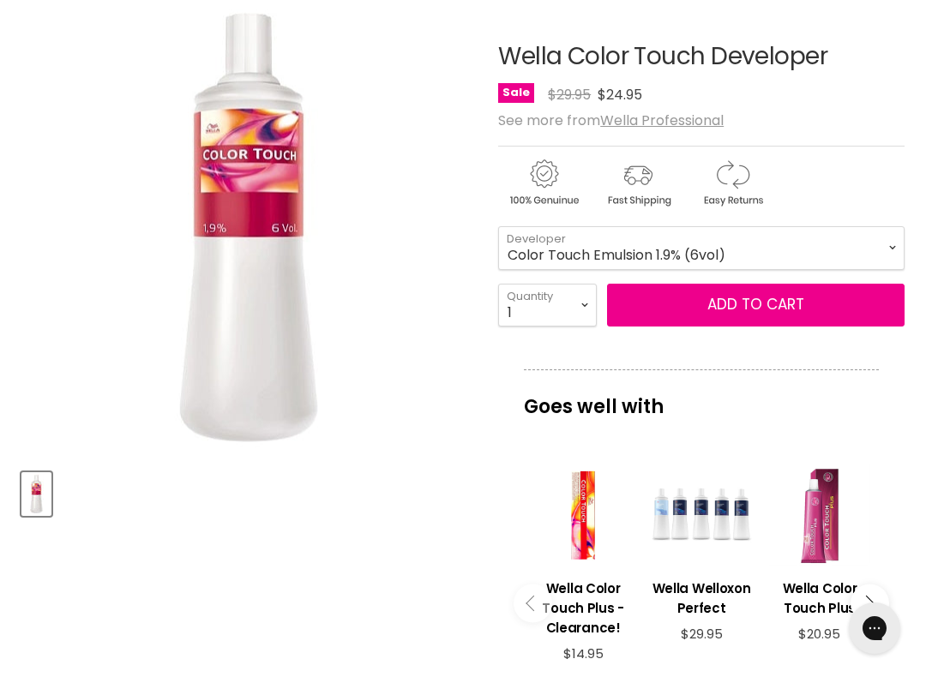
click at [641, 360] on div "Wella Color Touch Developer No reviews Sale Original Price $29.95 Current Price…" at bounding box center [701, 554] width 406 height 1107
click at [596, 239] on select "Color Touch Emulsion 1.9% (6vol) Colour Touch Plus 4% (13vol)" at bounding box center [701, 247] width 406 height 43
select select "Colour Touch Plus 4% (13vol)"
click at [659, 315] on button "Add to cart" at bounding box center [756, 305] width 298 height 43
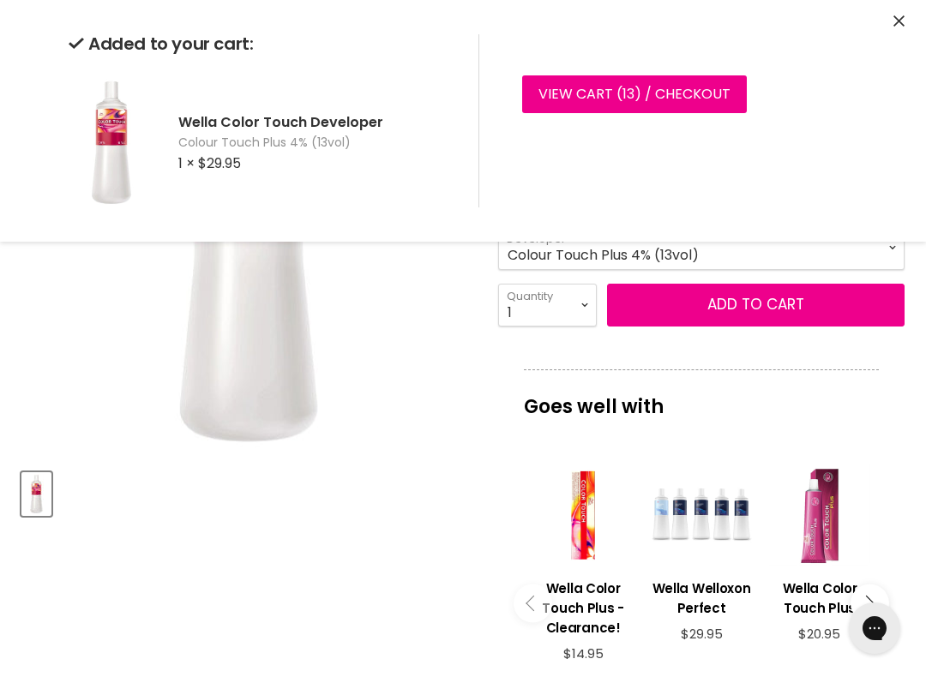
click at [397, 426] on img "Wella Color Touch Developer image. Click or Scroll to Zoom." at bounding box center [249, 228] width 300 height 452
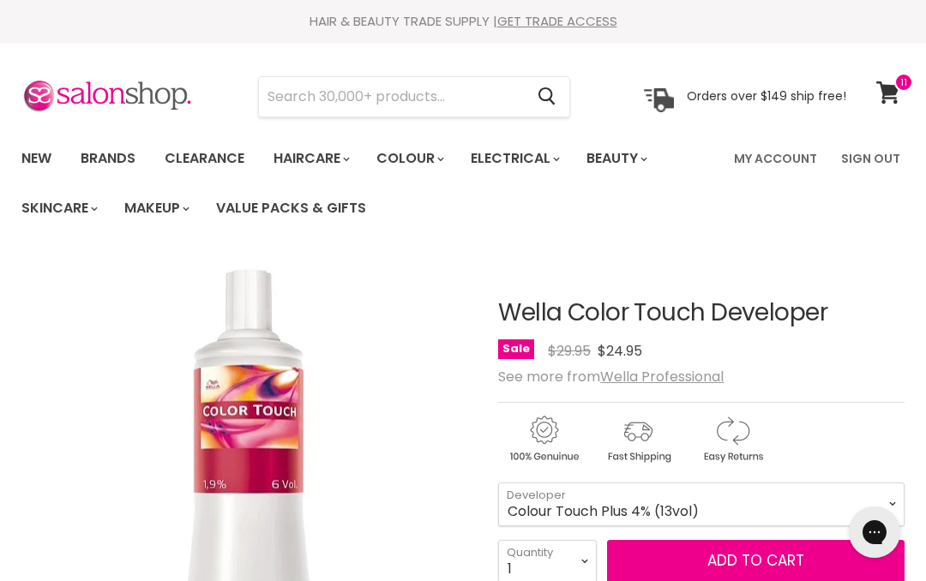
click at [298, 99] on input "Search" at bounding box center [391, 96] width 265 height 39
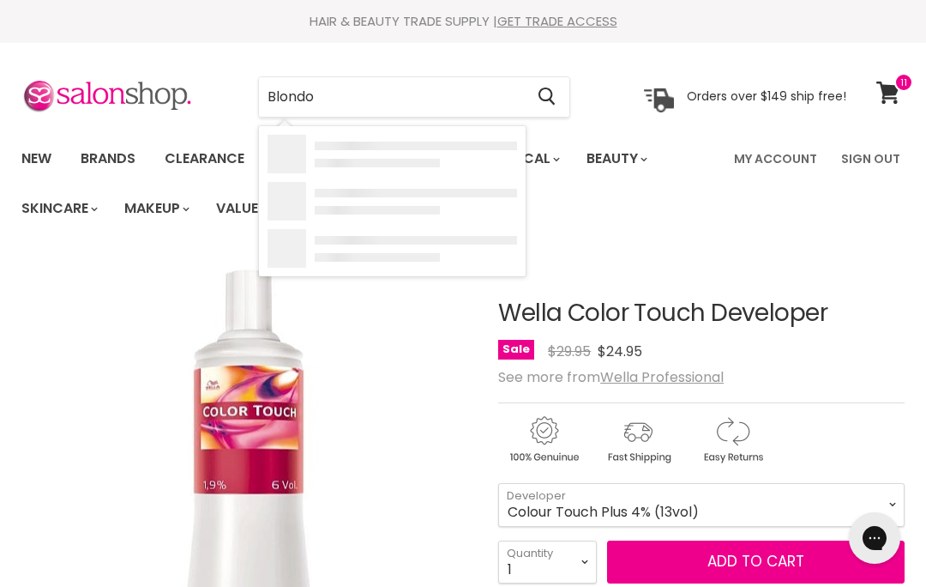
type input "Blondor"
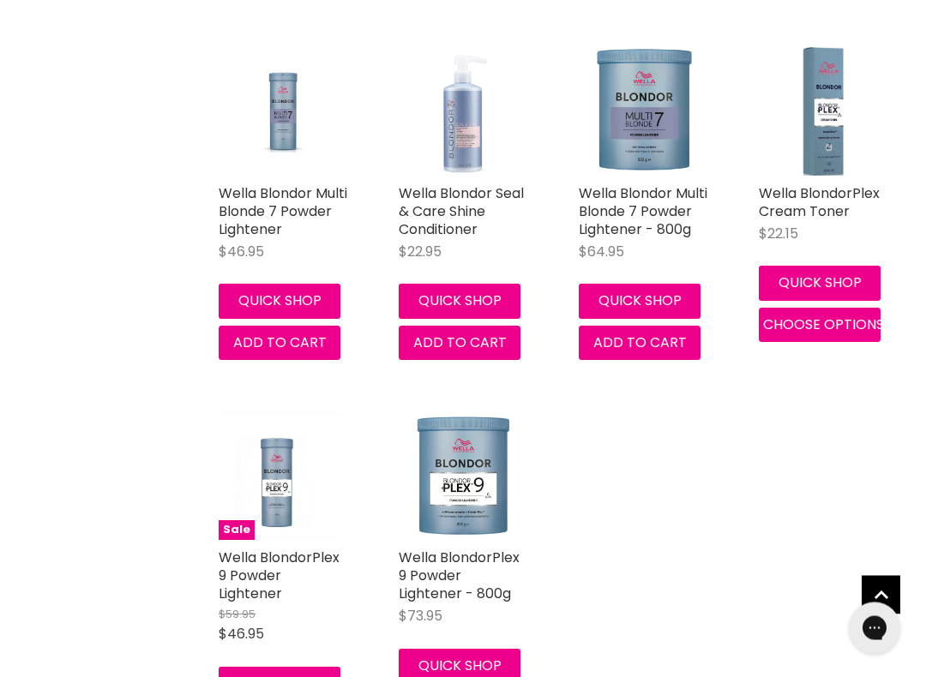
scroll to position [756, 0]
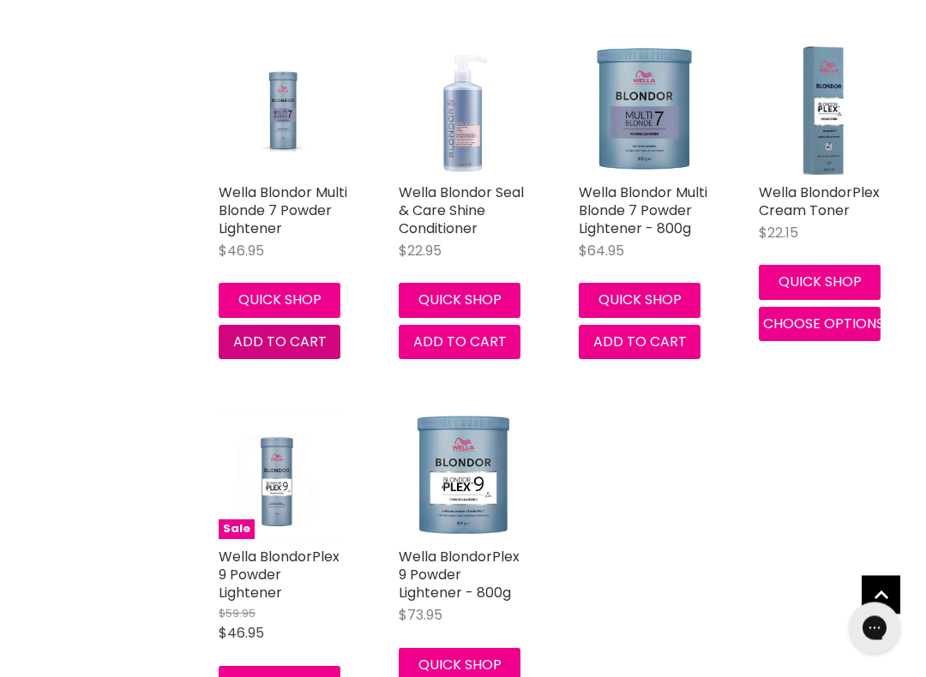
click at [255, 346] on span "Add to cart" at bounding box center [279, 343] width 93 height 20
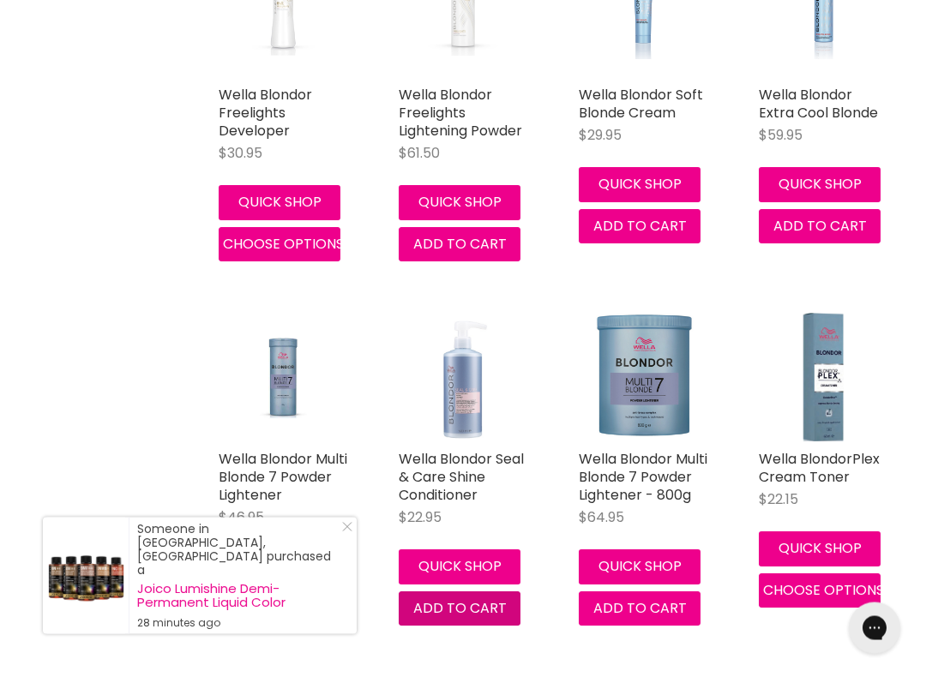
click at [433, 600] on span "Add to cart" at bounding box center [459, 609] width 93 height 20
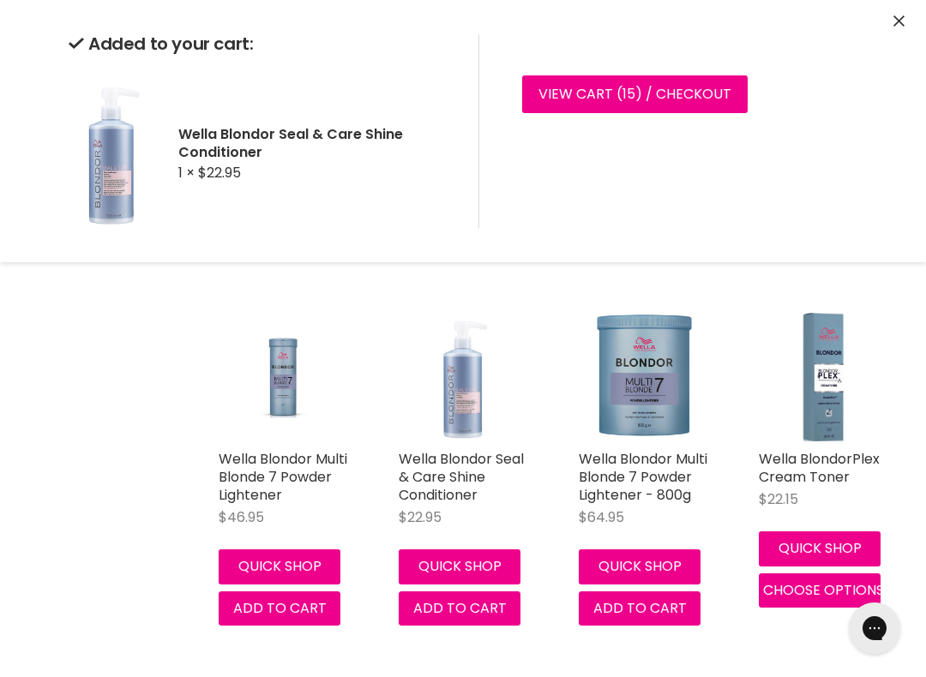
click at [668, 95] on link "View cart ( 15 ) / Checkout" at bounding box center [635, 94] width 226 height 38
